Goal: Check status: Check status

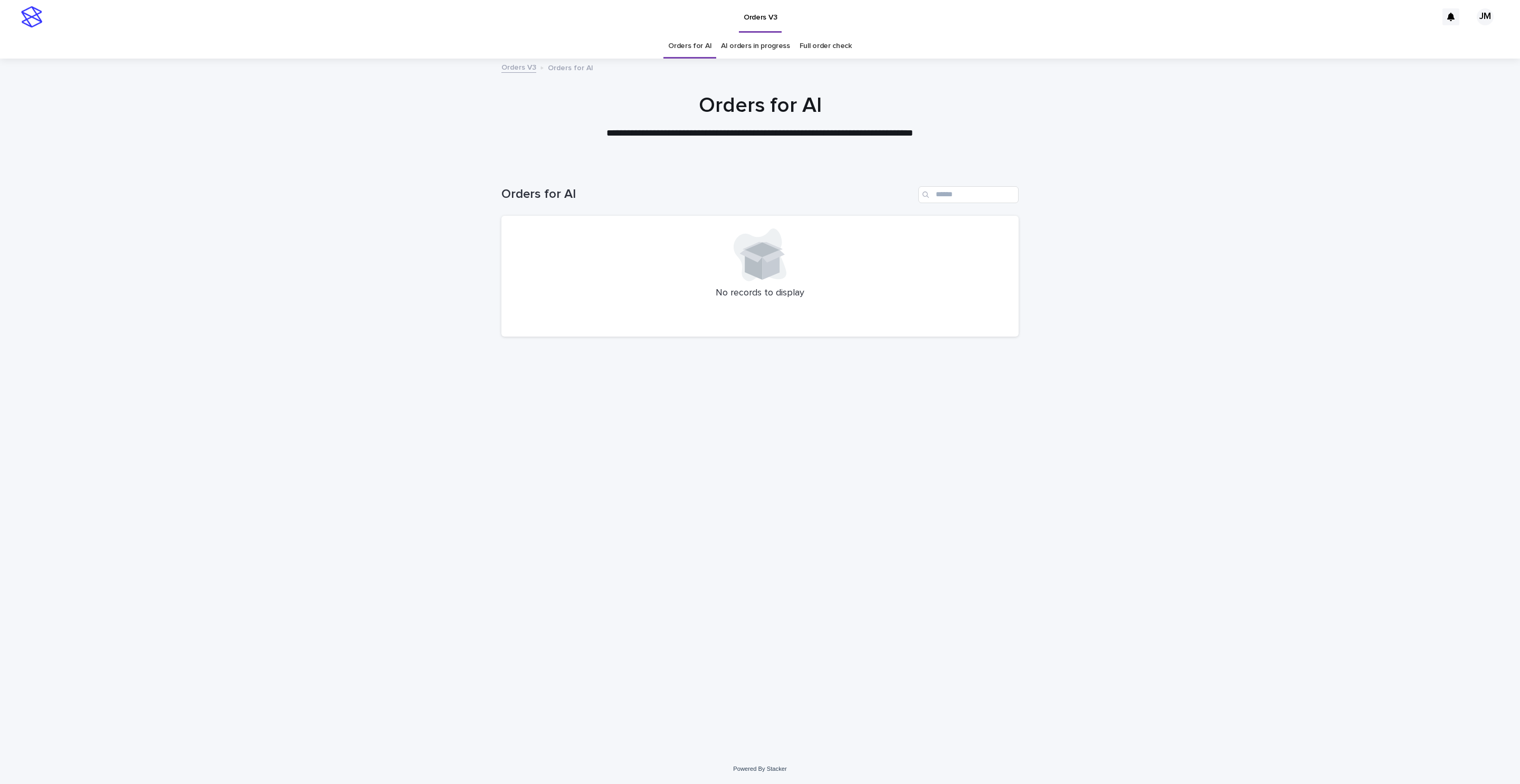
click at [776, 42] on link "AI orders in progress" at bounding box center [756, 45] width 69 height 25
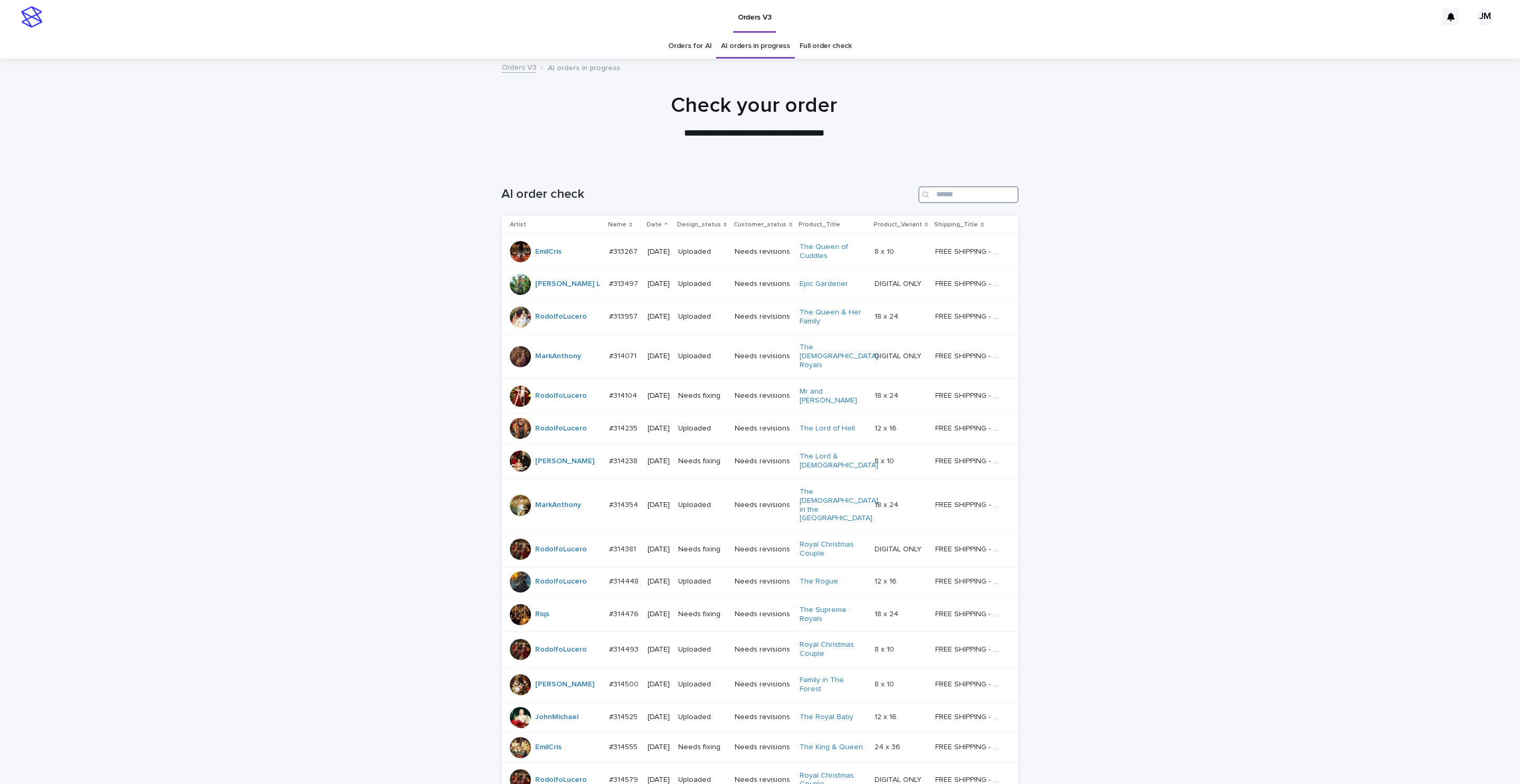
click at [950, 192] on input "Search" at bounding box center [968, 194] width 100 height 17
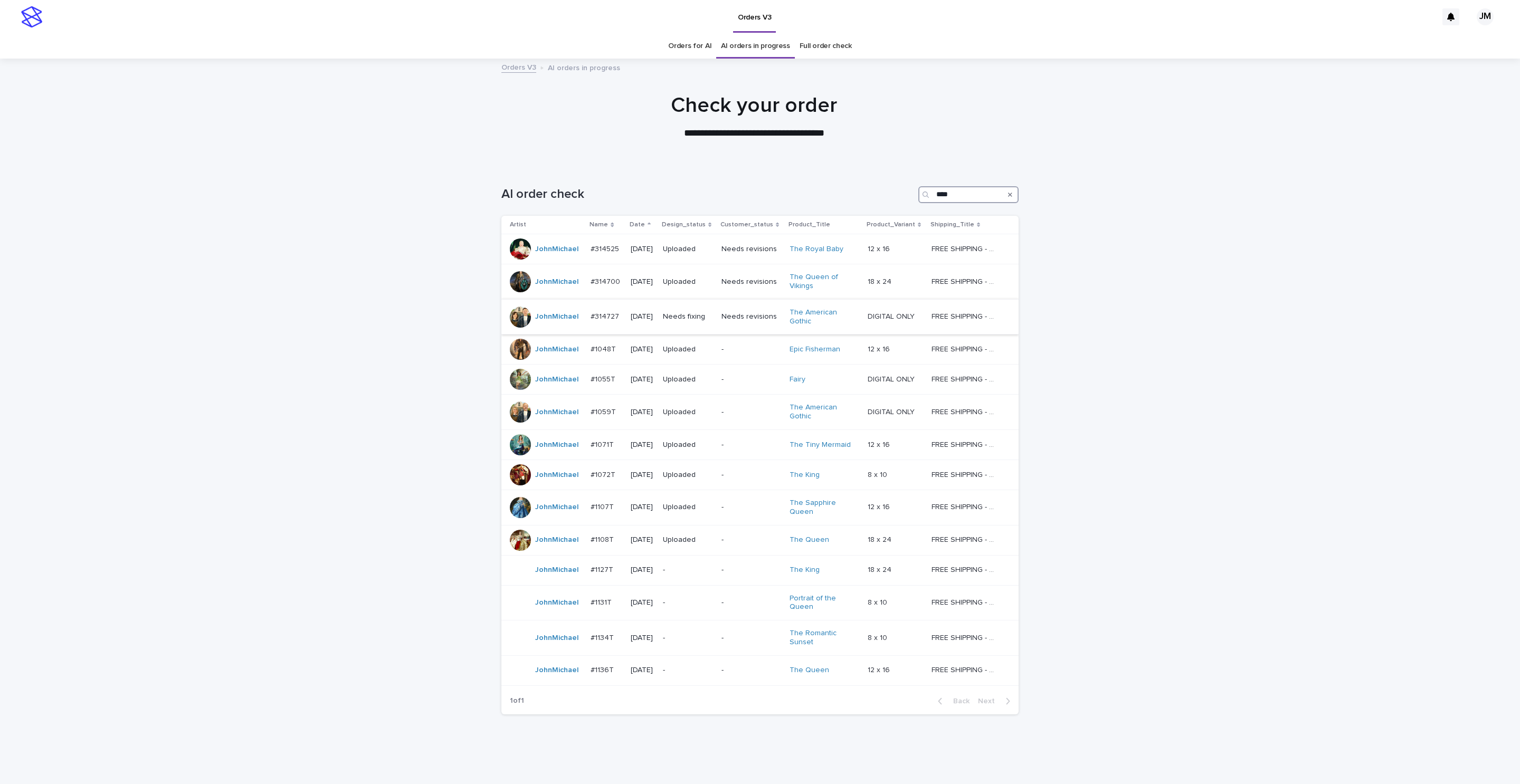
type input "****"
click at [715, 328] on td "Needs fixing" at bounding box center [687, 317] width 58 height 36
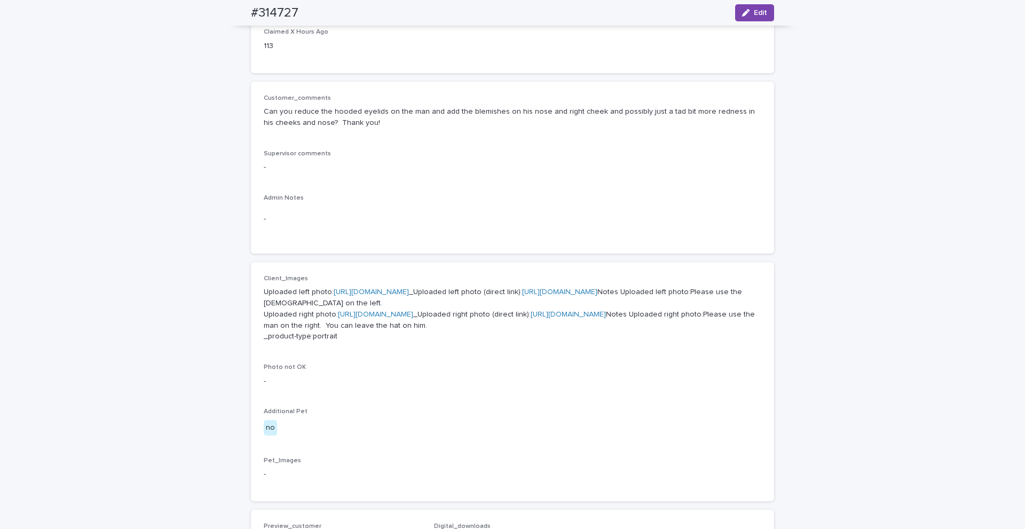
scroll to position [213, 0]
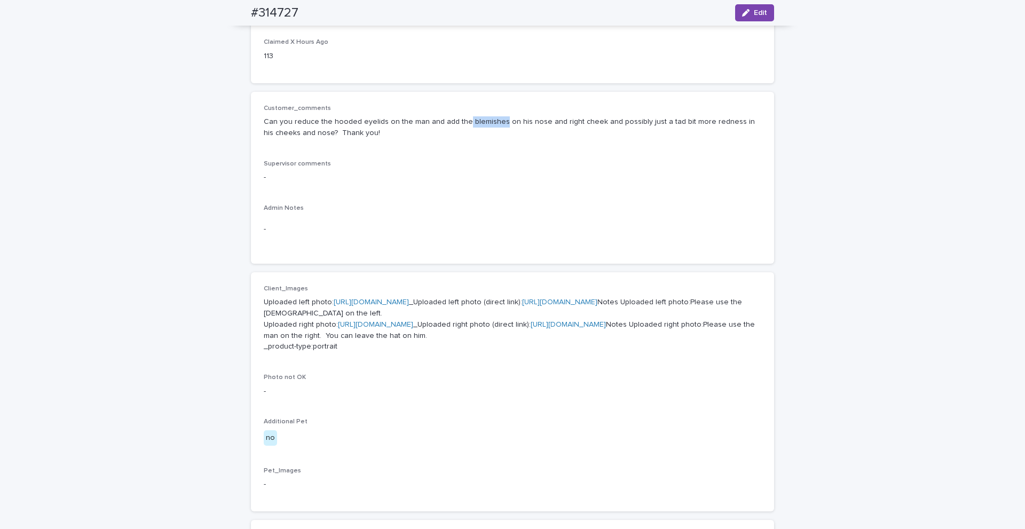
drag, startPoint x: 491, startPoint y: 122, endPoint x: 457, endPoint y: 120, distance: 34.2
click at [457, 120] on p "Can you reduce the hooded eyelids on the man and add the blemishes on his nose …" at bounding box center [512, 127] width 497 height 22
copy p "blemishes"
drag, startPoint x: 326, startPoint y: 120, endPoint x: 376, endPoint y: 120, distance: 49.6
click at [376, 120] on p "Can you reduce the hooded eyelids on the man and add the blemishes on his nose …" at bounding box center [512, 127] width 497 height 22
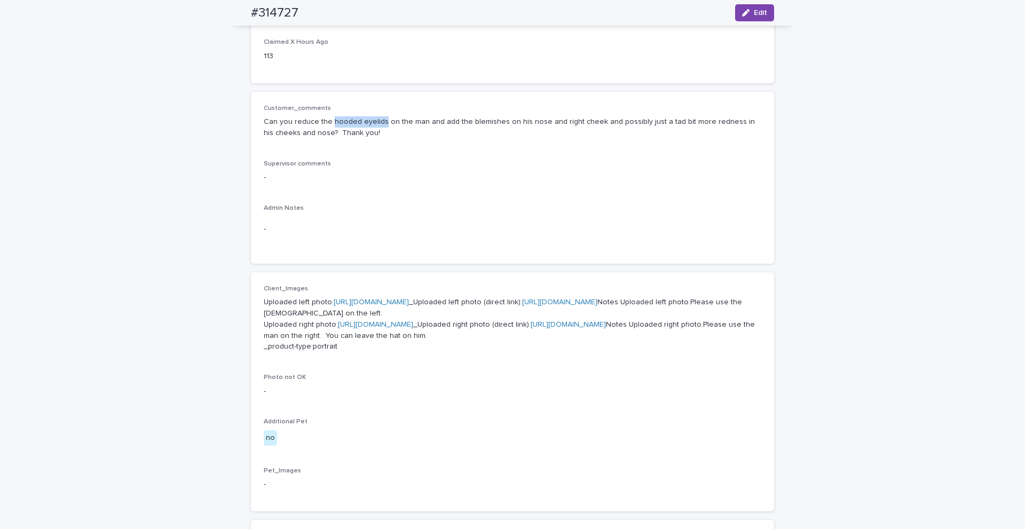
copy p "hooded eyelids"
drag, startPoint x: 256, startPoint y: 122, endPoint x: 328, endPoint y: 122, distance: 72.0
click at [328, 122] on div "Customer_comments Can you reduce the hooded eyelids on the man and add the blem…" at bounding box center [512, 178] width 523 height 172
click at [270, 123] on p "Can you reduce the hooded eyelids on the man and add the blemishes on his nose …" at bounding box center [512, 127] width 497 height 22
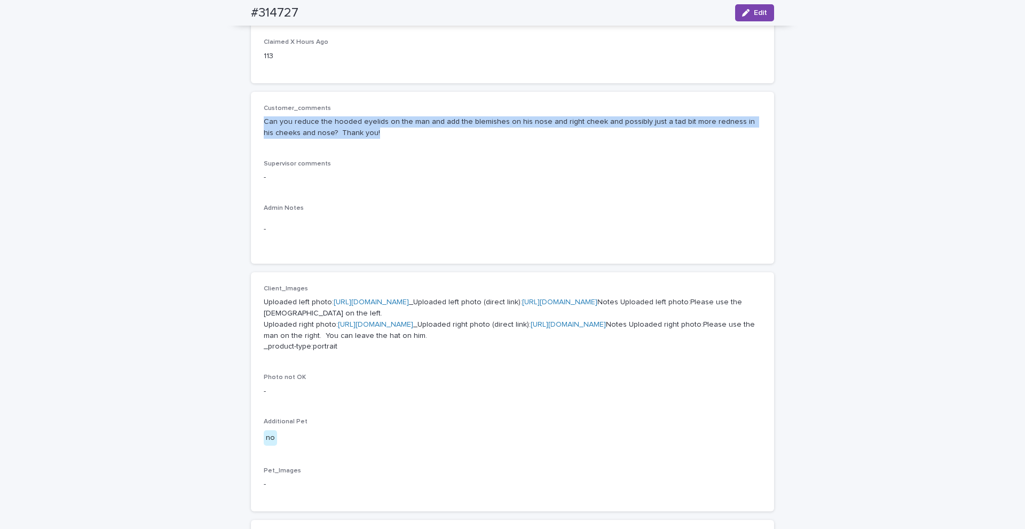
drag, startPoint x: 259, startPoint y: 121, endPoint x: 698, endPoint y: 130, distance: 439.3
click at [698, 130] on div "Customer_comments Can you reduce the hooded eyelids on the man and add the blem…" at bounding box center [512, 178] width 523 height 172
copy p "Can you reduce the hooded eyelids on the man and add the blemishes on his nose …"
click at [435, 140] on div "Customer_comments Can you reduce the hooded eyelids on the man and add the blem…" at bounding box center [512, 126] width 497 height 43
click at [370, 152] on div "Customer_comments Can you reduce the hooded eyelids on the man and add the blem…" at bounding box center [512, 178] width 497 height 146
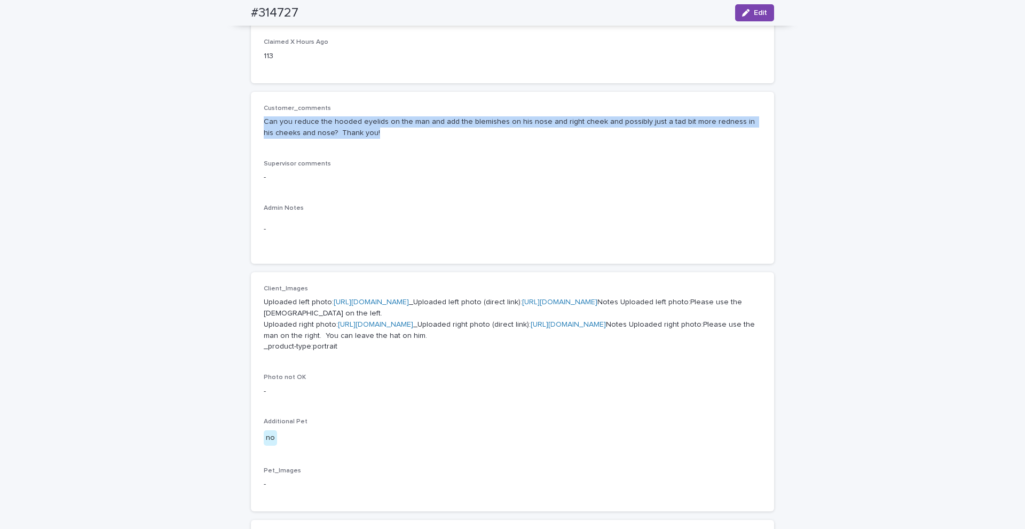
drag, startPoint x: 373, startPoint y: 141, endPoint x: 366, endPoint y: 130, distance: 12.7
click at [373, 140] on div "Customer_comments Can you reduce the hooded eyelids on the man and add the blem…" at bounding box center [512, 126] width 497 height 43
click at [369, 122] on p "Can you reduce the hooded eyelids on the man and add the blemishes on his nose …" at bounding box center [512, 127] width 497 height 22
click at [387, 117] on p "Can you reduce the hooded eyelids on the man and add the blemishes on his nose …" at bounding box center [512, 127] width 497 height 22
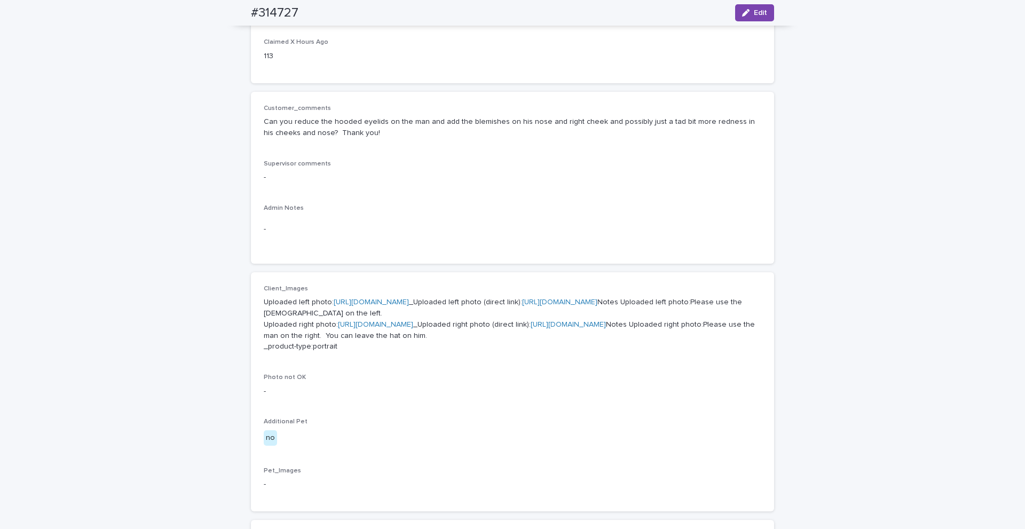
click at [418, 196] on div "Customer_comments Can you reduce the hooded eyelids on the man and add the blem…" at bounding box center [512, 178] width 497 height 146
click at [480, 331] on p "Uploaded left photo: https://cdn.shopify.com-uploadkit.app/s/files/1/0033/4807/…" at bounding box center [512, 325] width 497 height 56
click at [522, 306] on link "https://files.getuploadkit.com/e11cfb23-3d37-4f5e-b252-d52a065c0f83/40ed0b3f-a4…" at bounding box center [559, 301] width 75 height 7
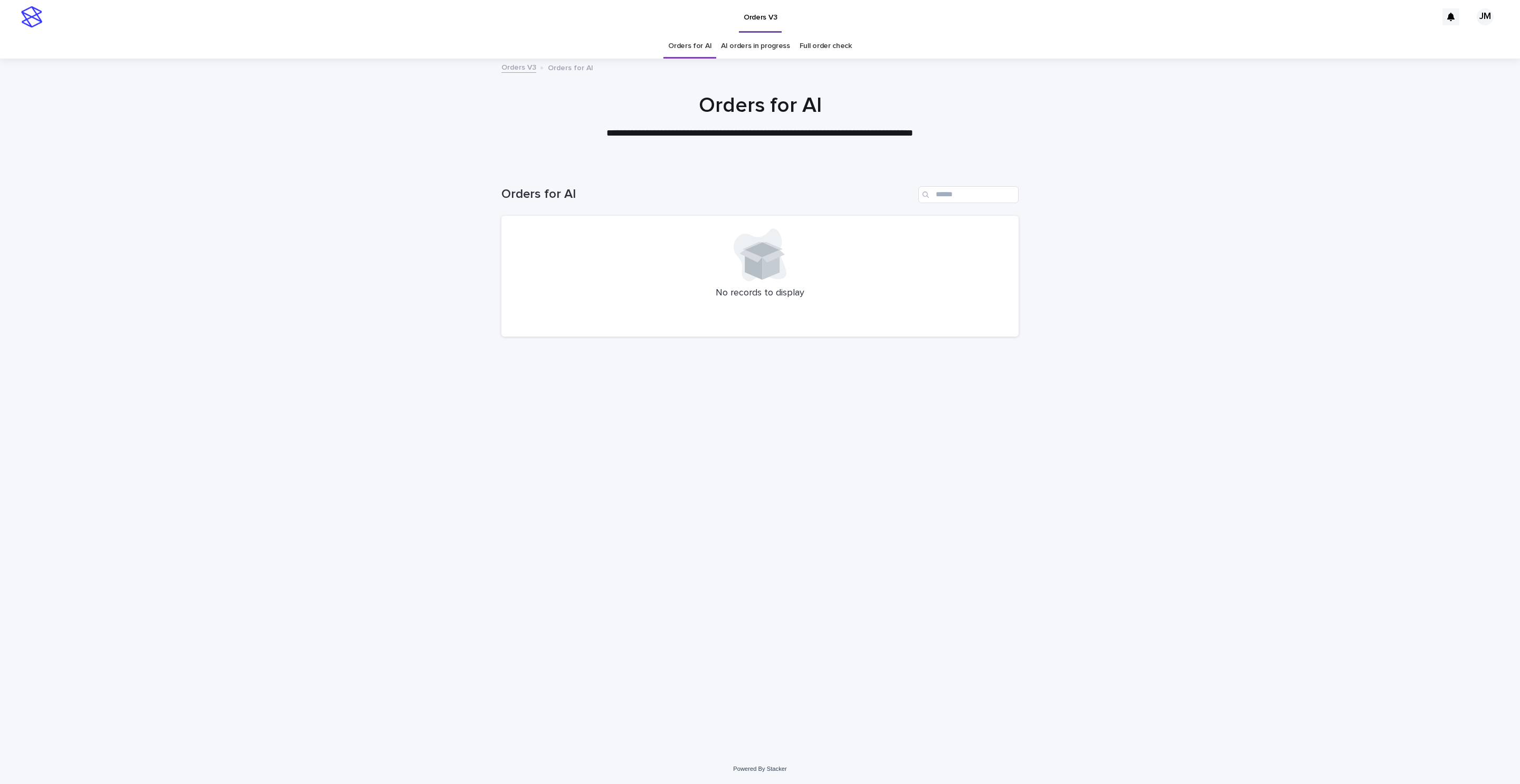
click at [717, 48] on div "AI orders in progress" at bounding box center [756, 45] width 79 height 25
click at [748, 44] on link "AI orders in progress" at bounding box center [756, 45] width 69 height 25
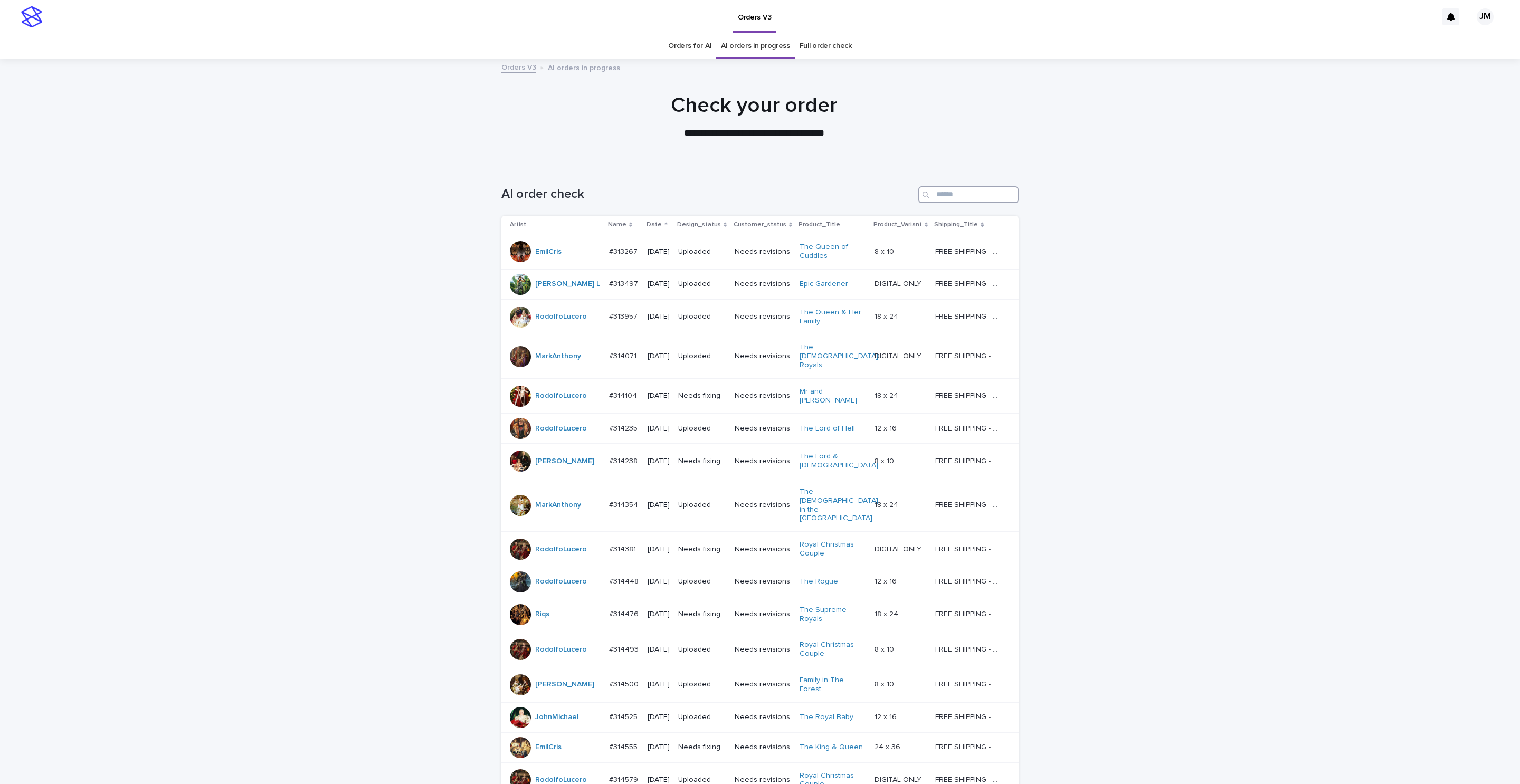
click at [984, 192] on input "Search" at bounding box center [968, 194] width 100 height 17
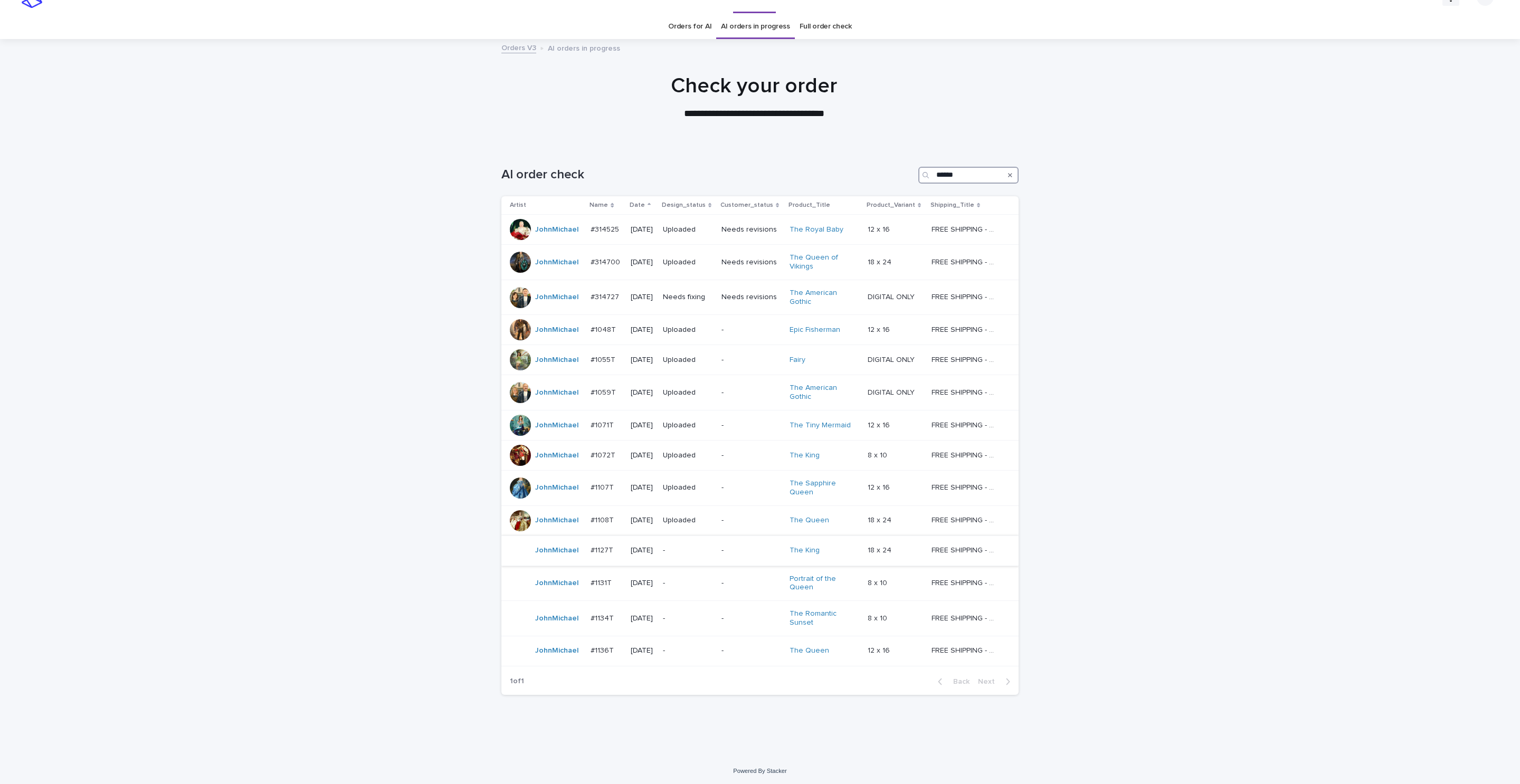
scroll to position [25, 0]
type input "******"
click at [703, 608] on div "-" at bounding box center [687, 617] width 50 height 18
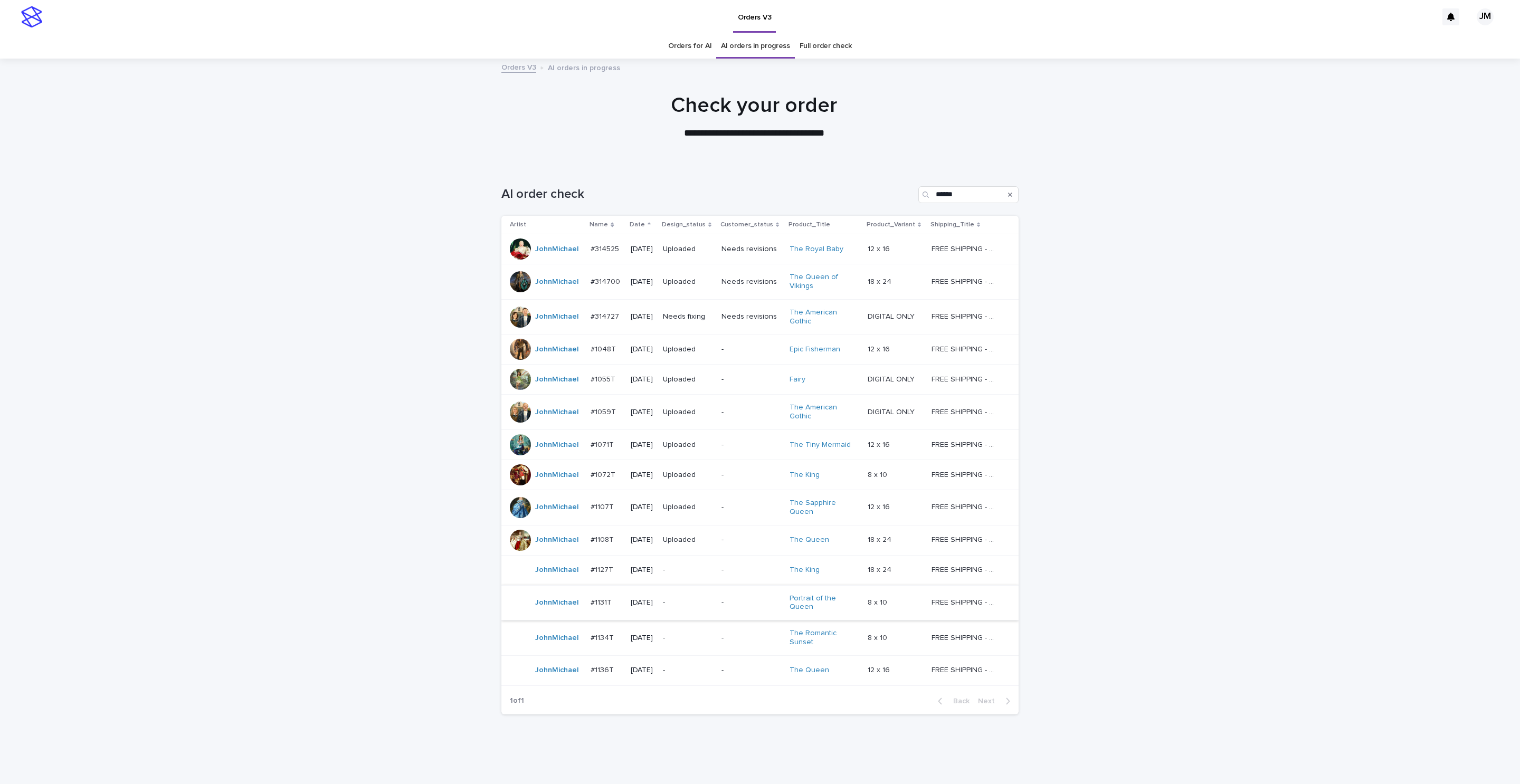
scroll to position [25, 0]
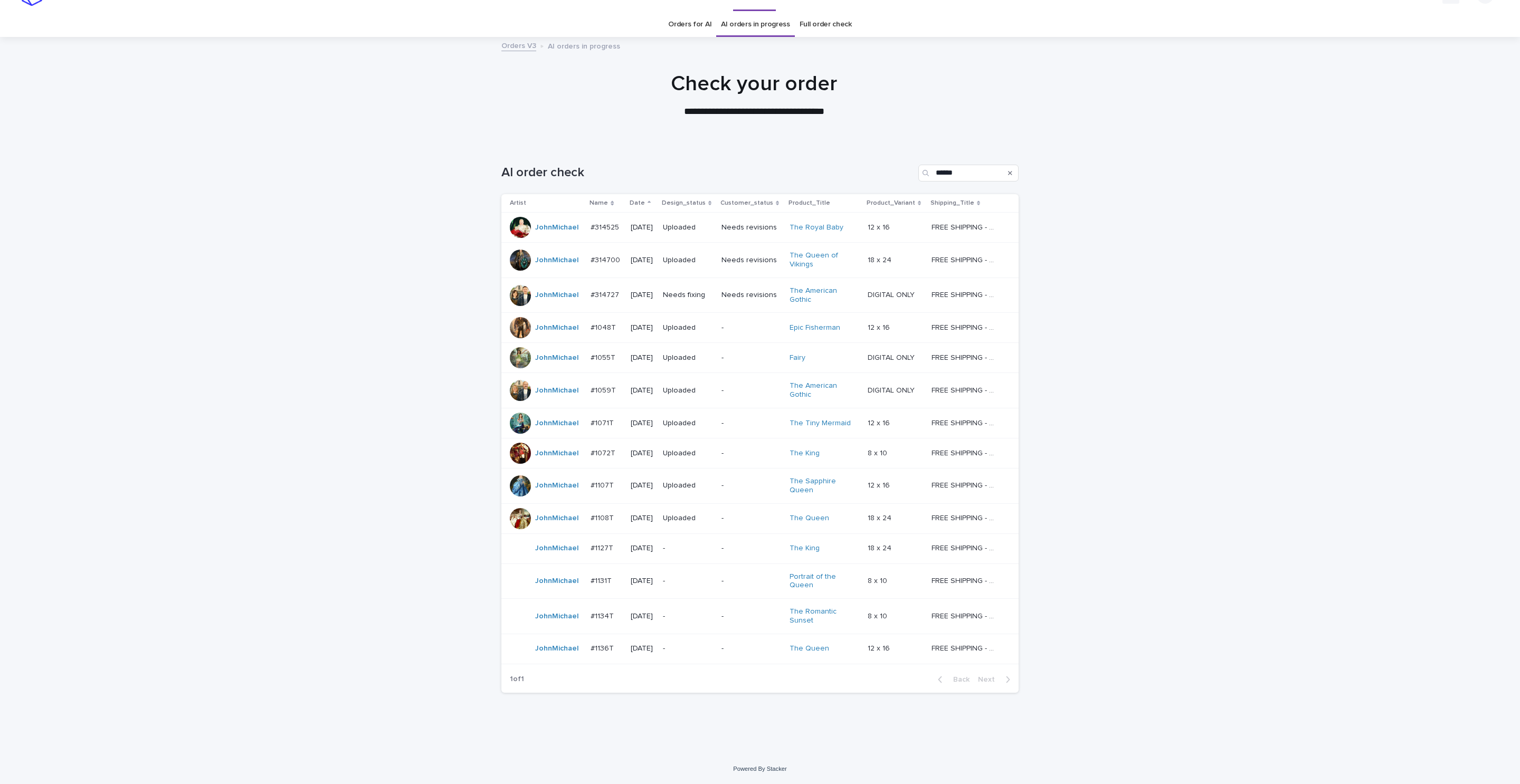
click at [689, 558] on td "-" at bounding box center [687, 549] width 58 height 30
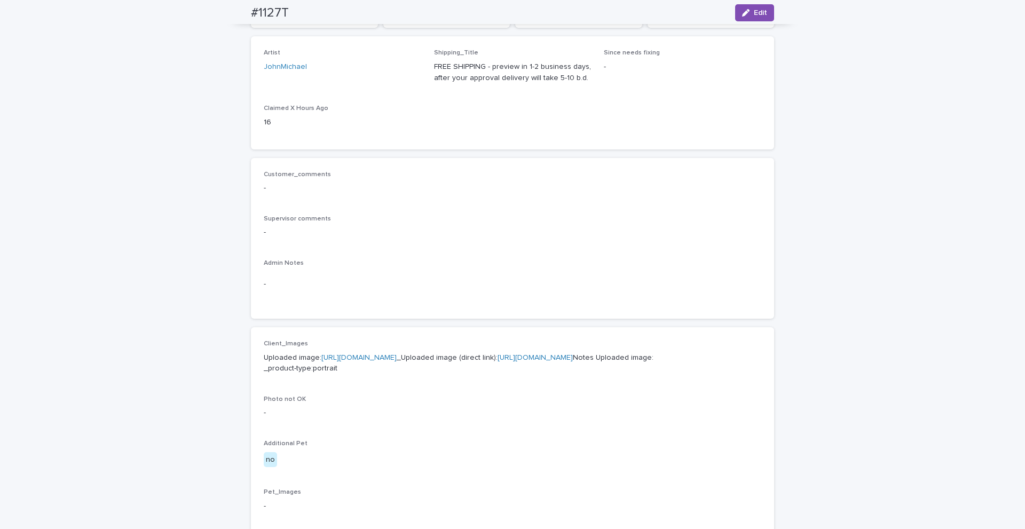
scroll to position [53, 0]
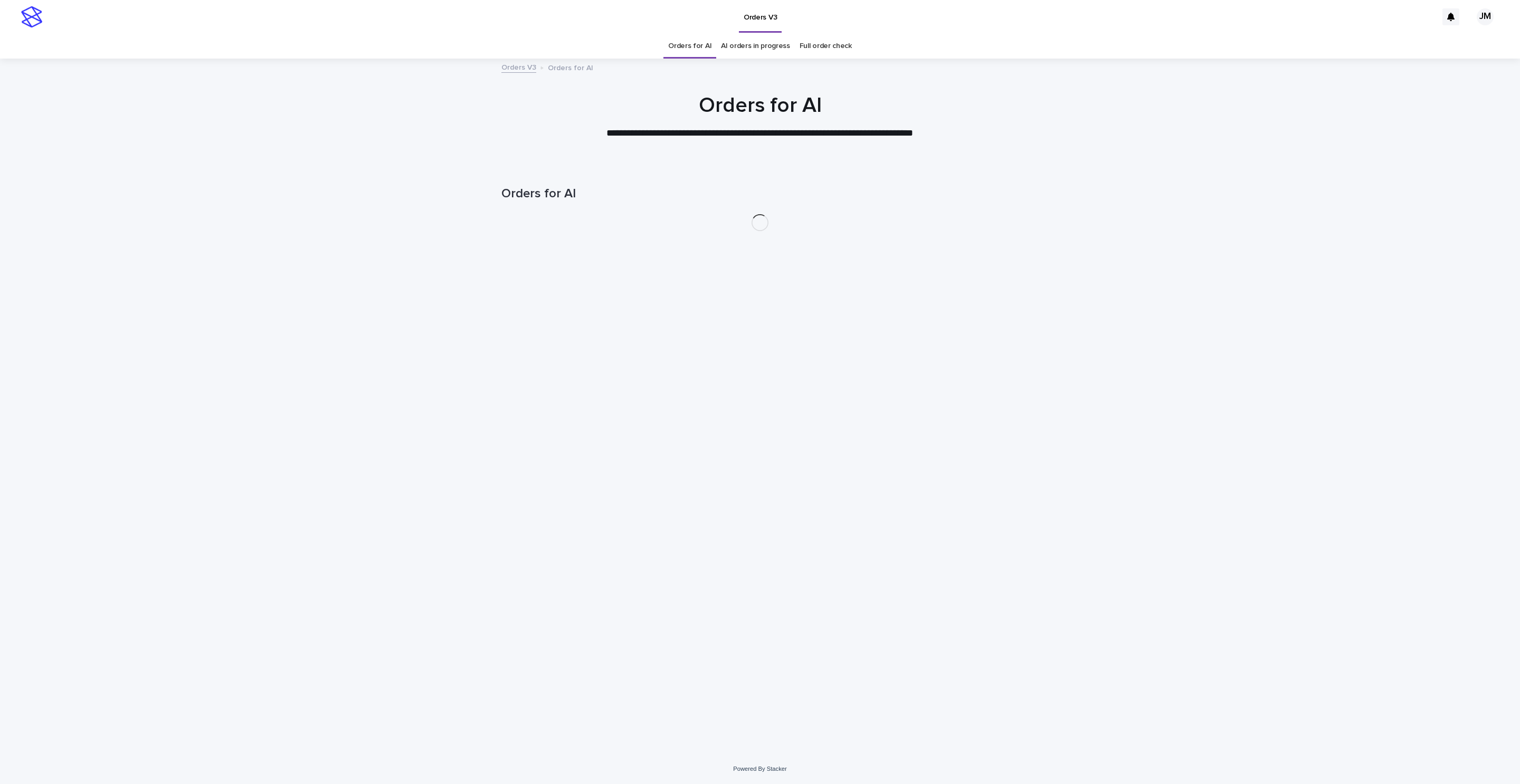
click at [741, 42] on link "AI orders in progress" at bounding box center [756, 45] width 69 height 25
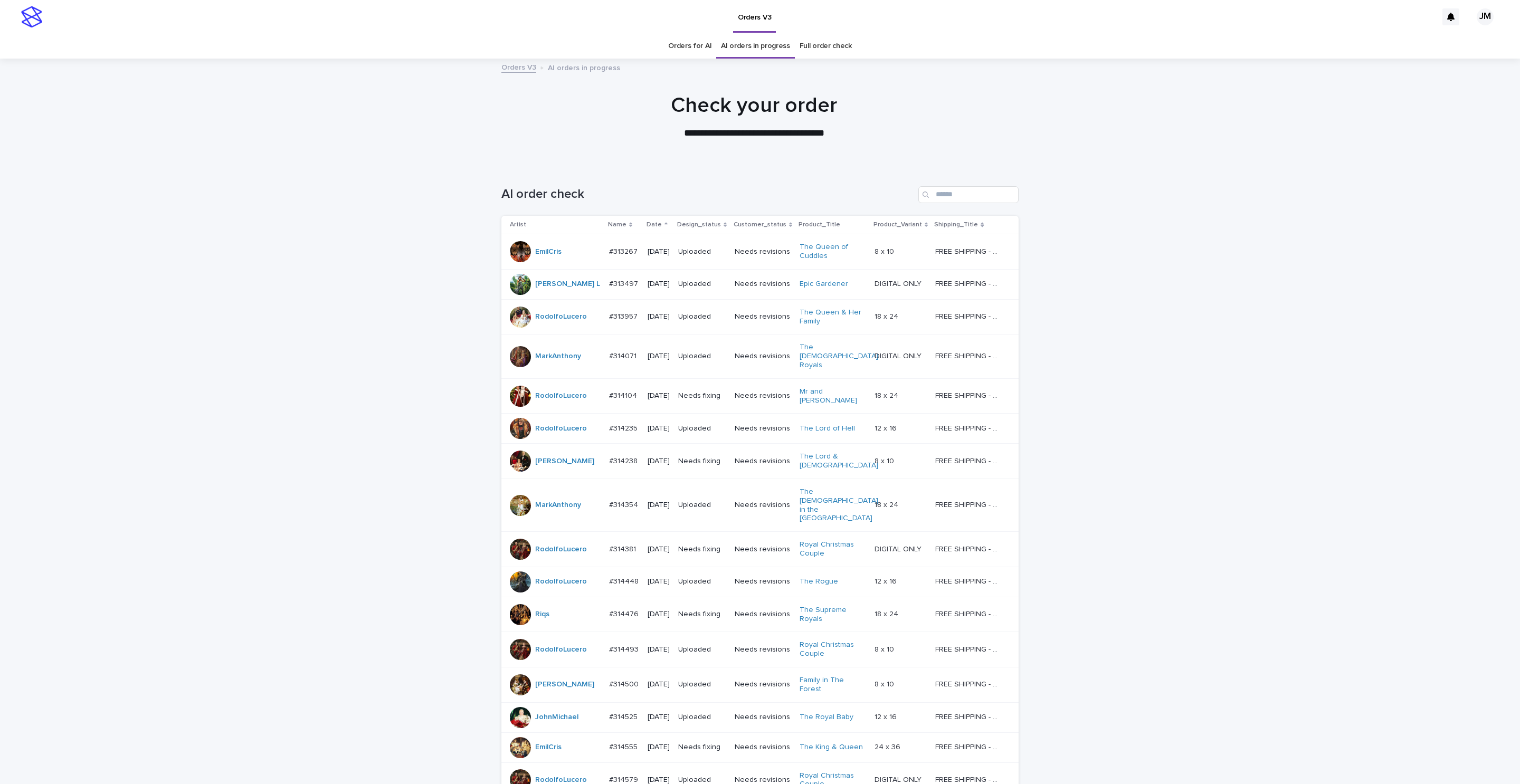
click at [988, 185] on div "AI order check" at bounding box center [760, 190] width 517 height 50
click at [990, 200] on input "Search" at bounding box center [968, 194] width 100 height 17
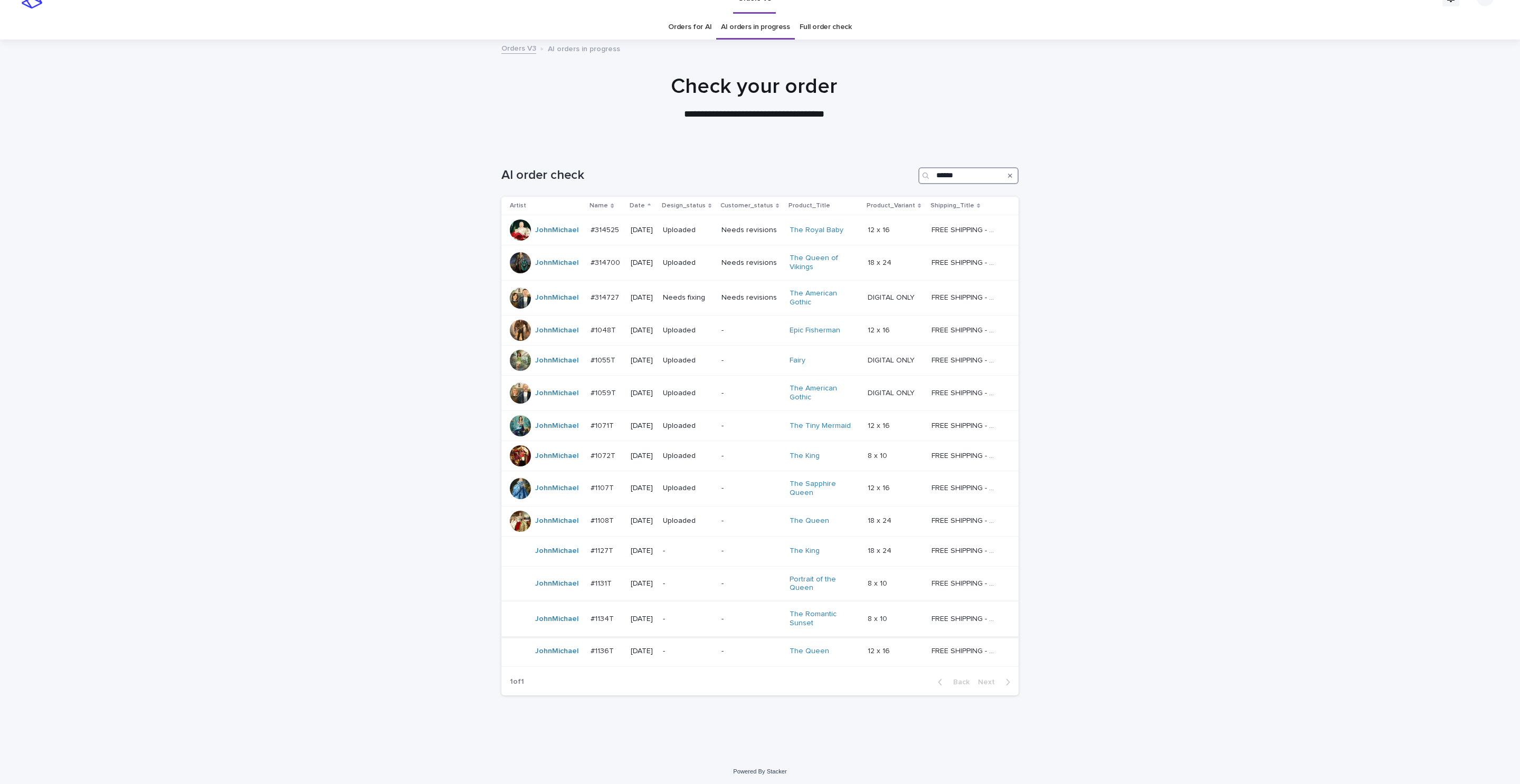
scroll to position [25, 0]
type input "******"
click at [705, 584] on p "-" at bounding box center [687, 580] width 50 height 9
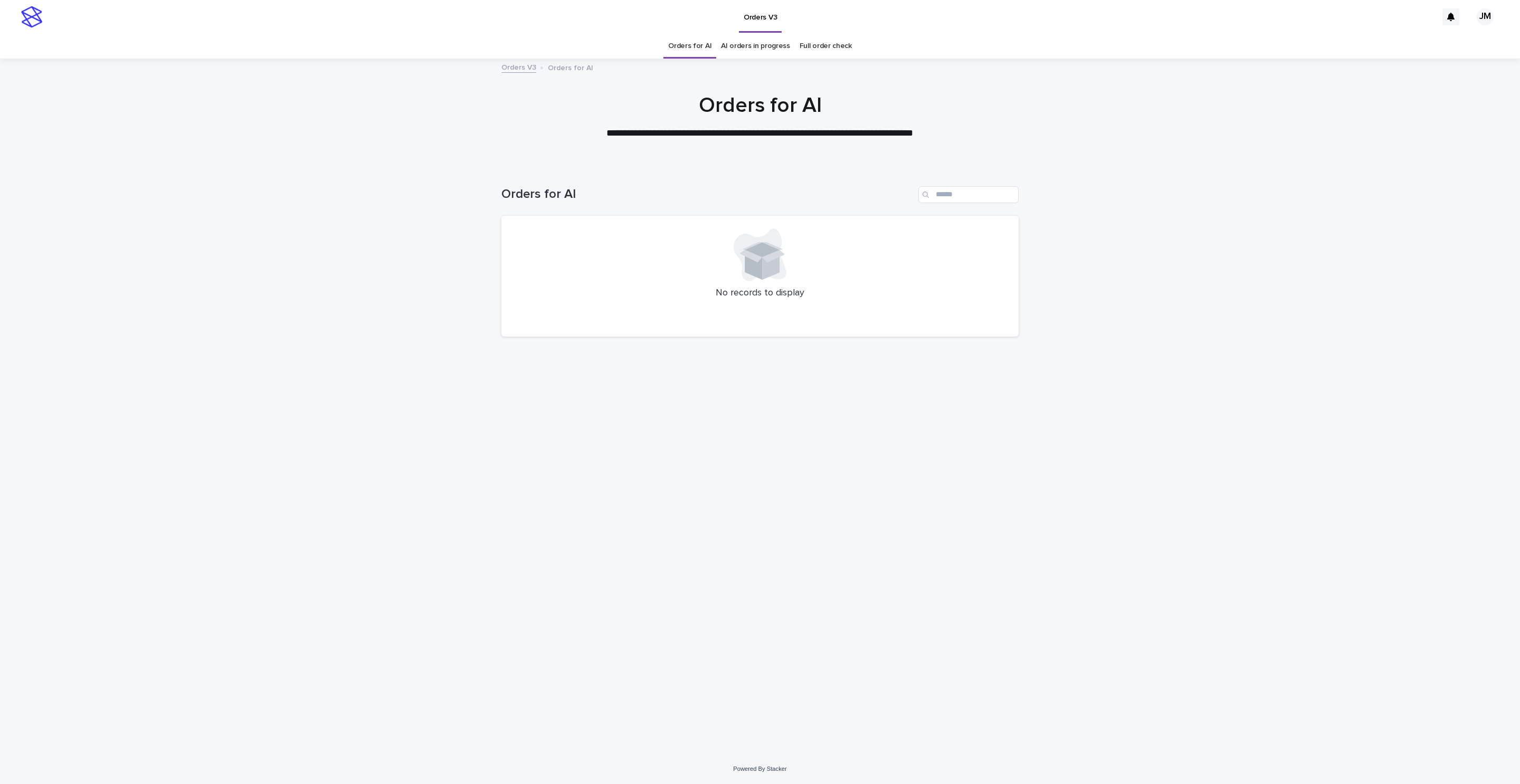
click at [730, 44] on link "AI orders in progress" at bounding box center [756, 45] width 69 height 25
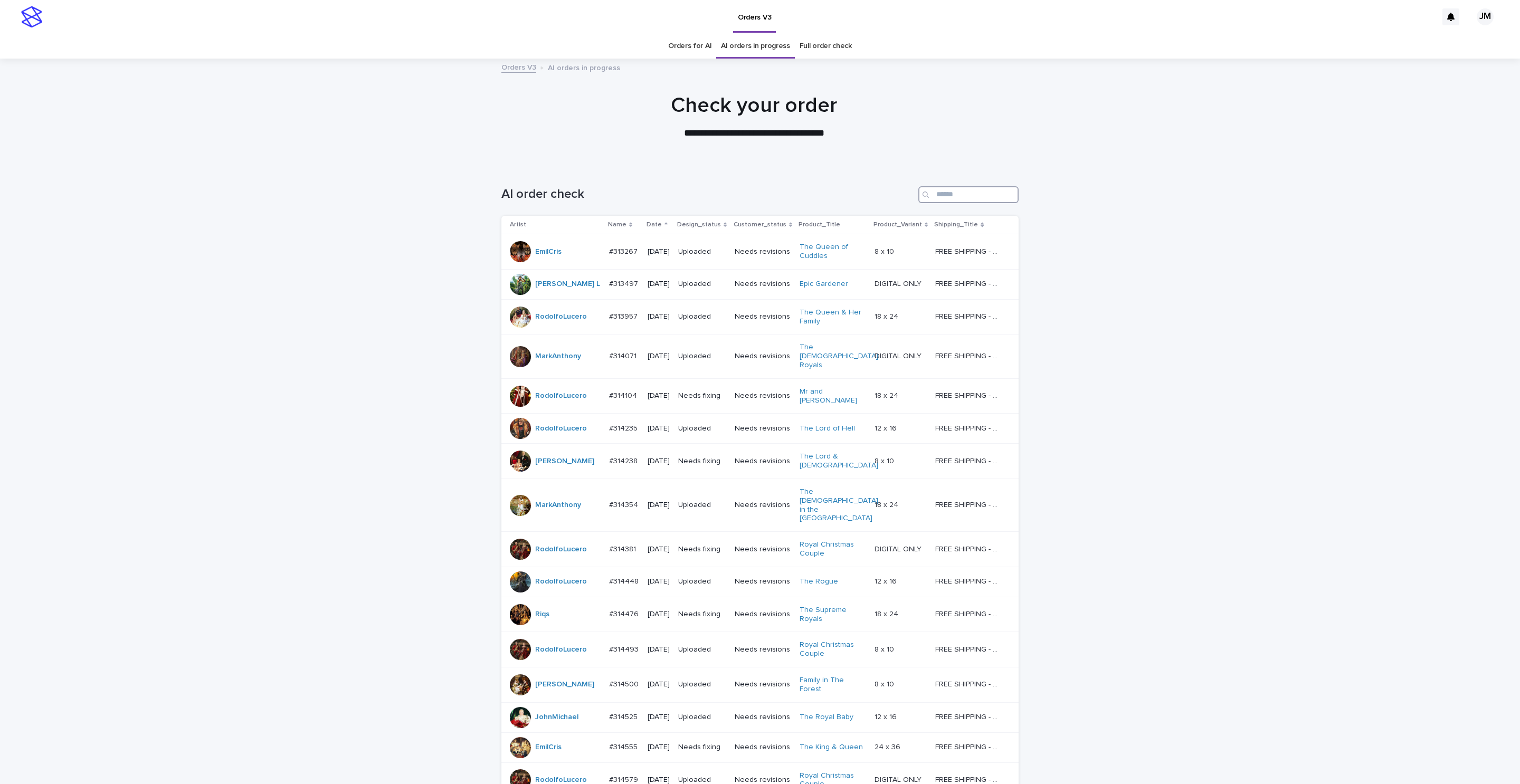
click at [955, 192] on input "Search" at bounding box center [968, 194] width 100 height 17
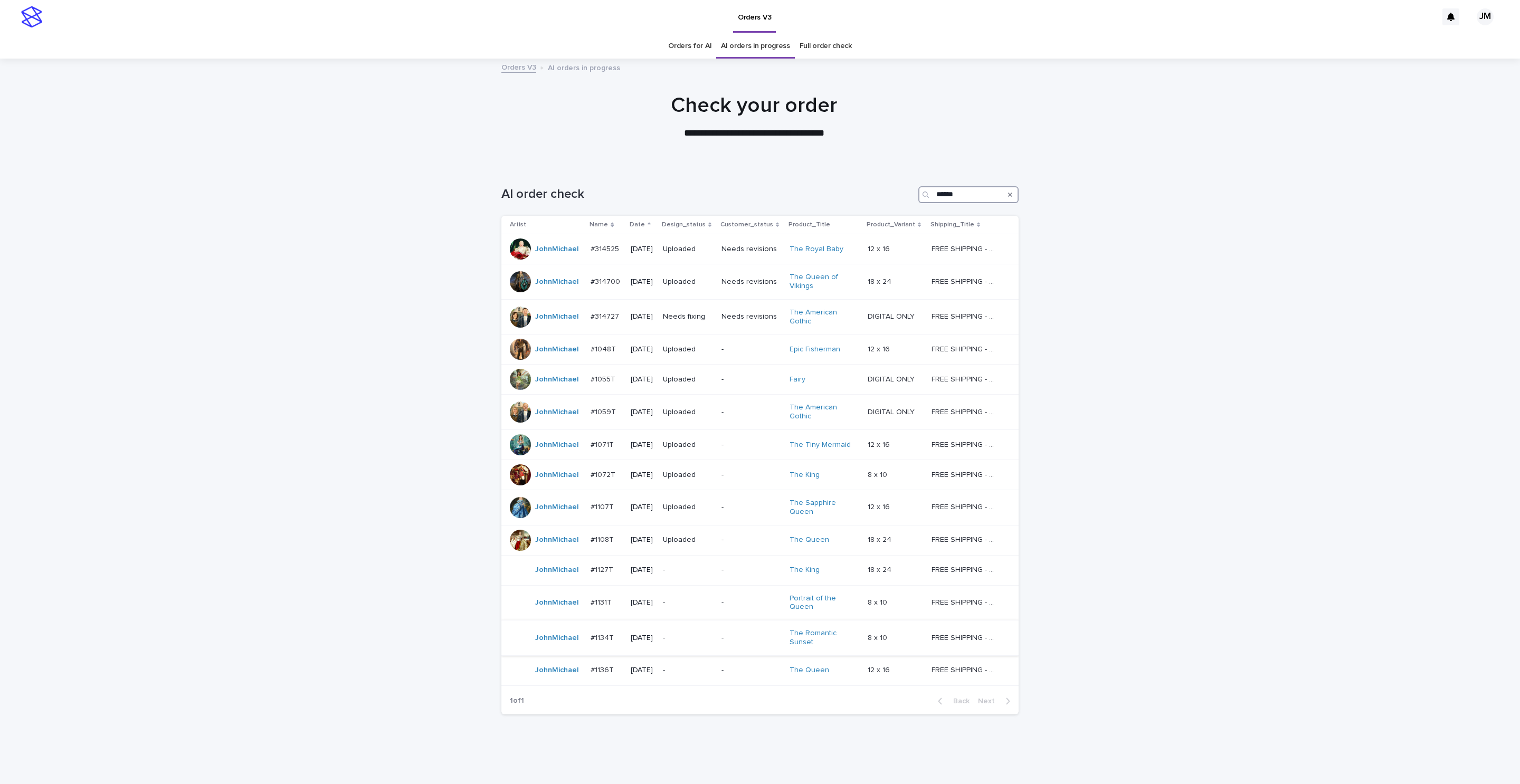
type input "******"
click at [697, 636] on div "-" at bounding box center [687, 637] width 50 height 11
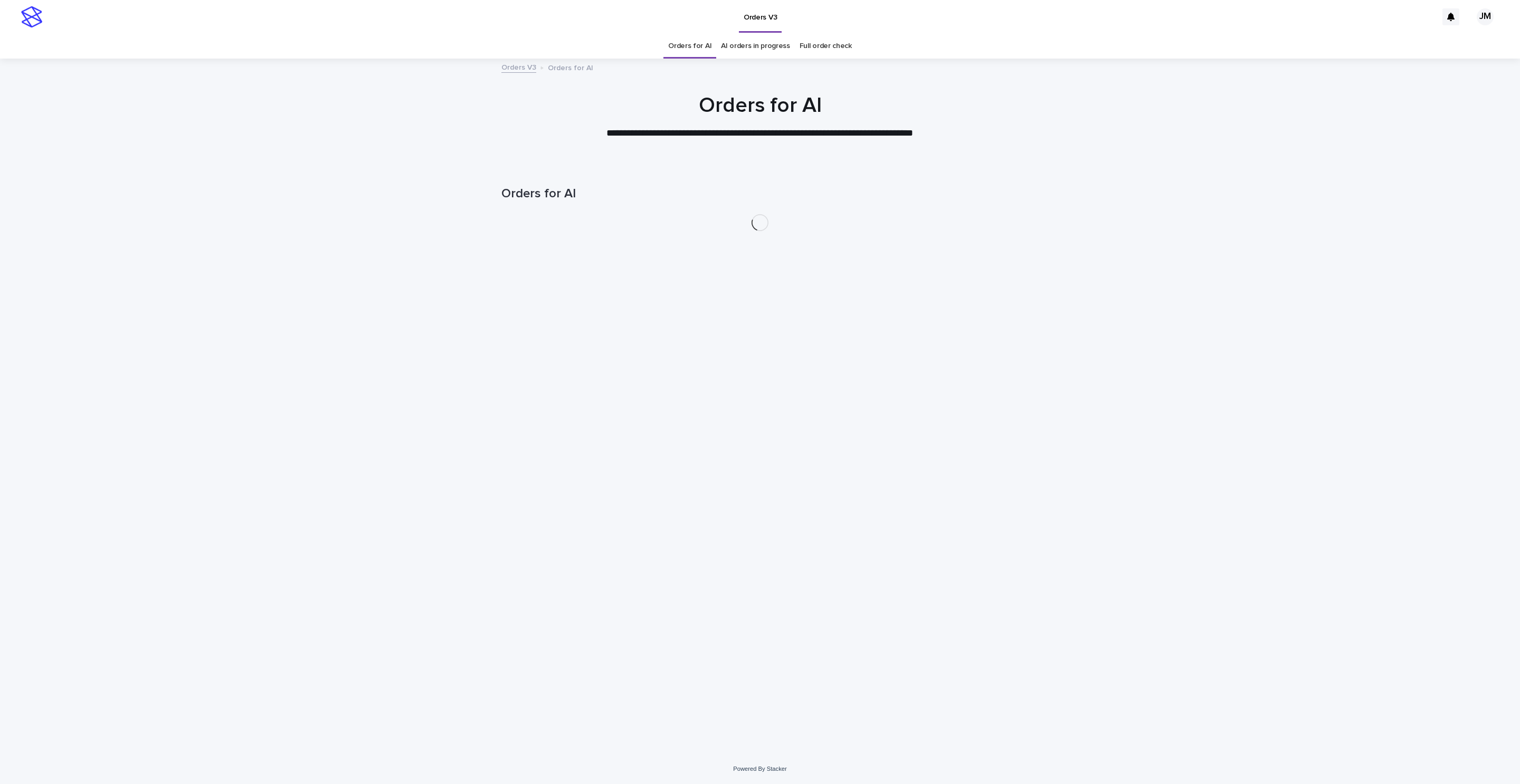
click at [766, 54] on link "AI orders in progress" at bounding box center [756, 45] width 69 height 25
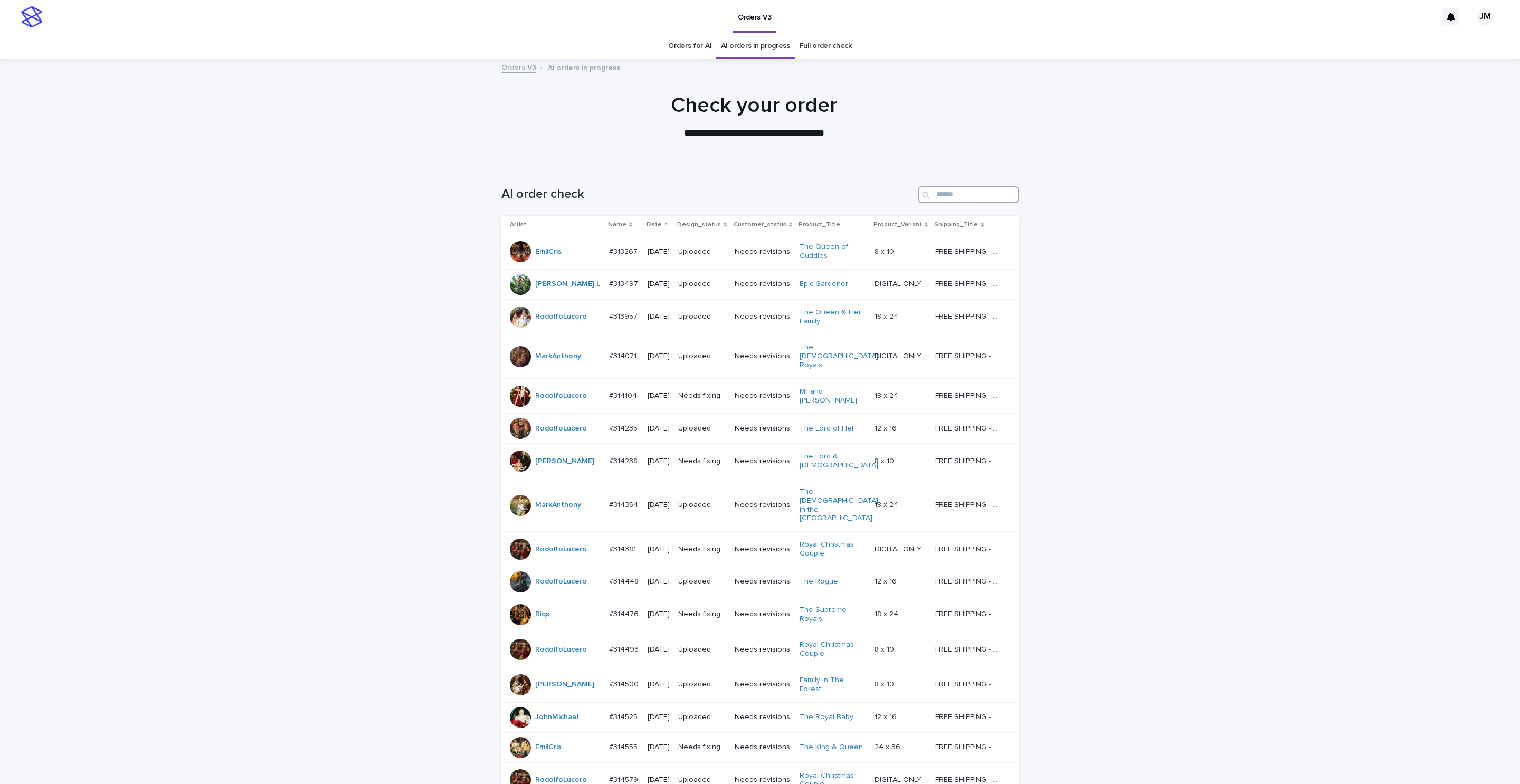
click at [961, 194] on input "Search" at bounding box center [968, 194] width 100 height 17
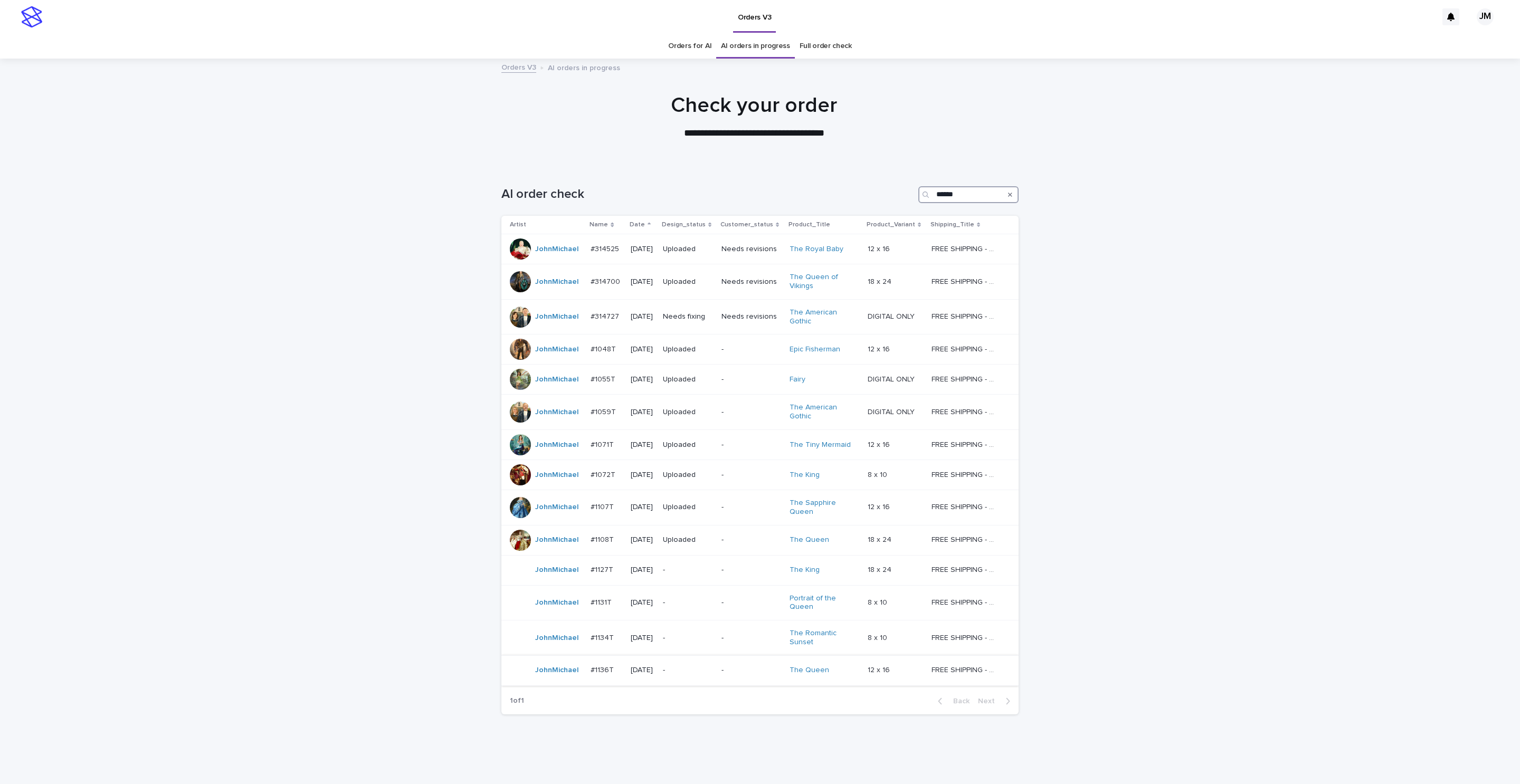
type input "******"
click at [675, 668] on div "-" at bounding box center [687, 668] width 50 height 11
